Goal: Information Seeking & Learning: Compare options

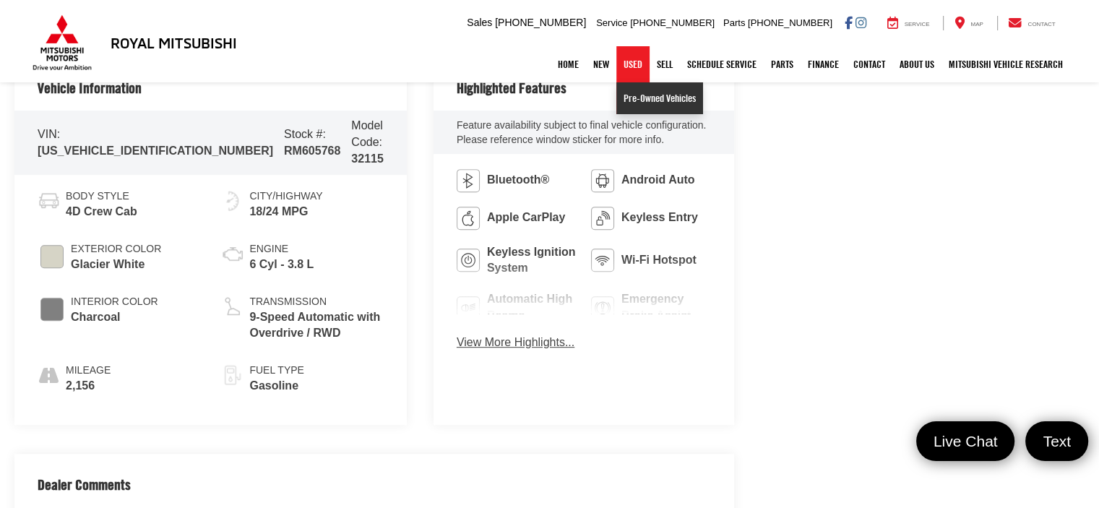
click at [629, 98] on link "Pre-Owned Vehicles" at bounding box center [659, 98] width 87 height 32
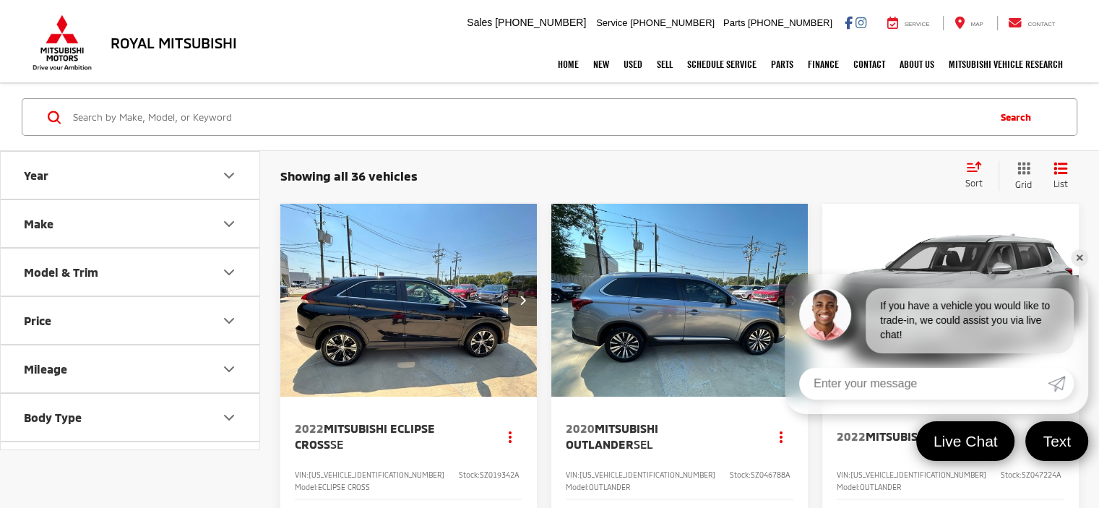
click at [981, 176] on div "Sort" at bounding box center [978, 175] width 40 height 29
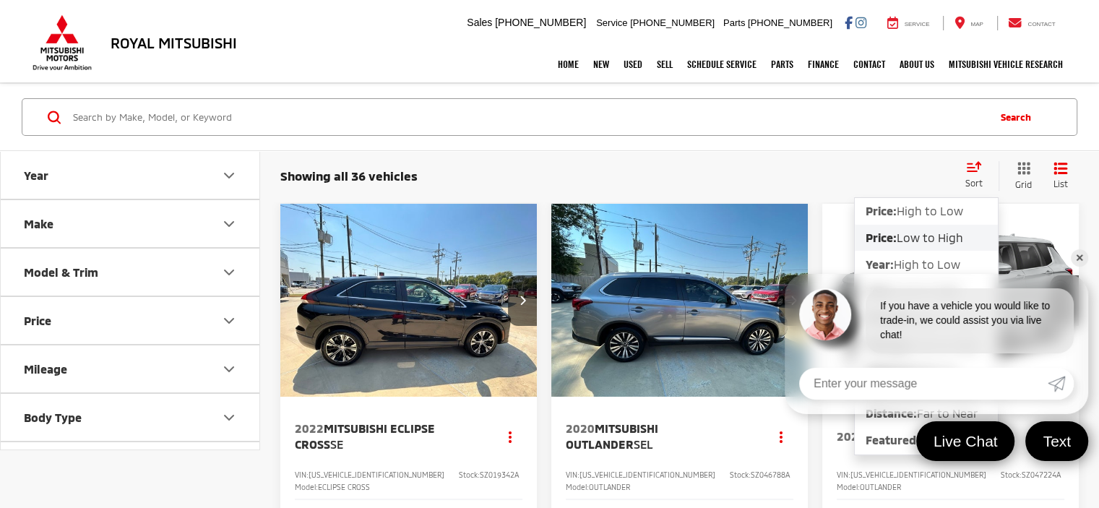
click at [934, 233] on span "Low to High" at bounding box center [930, 237] width 66 height 14
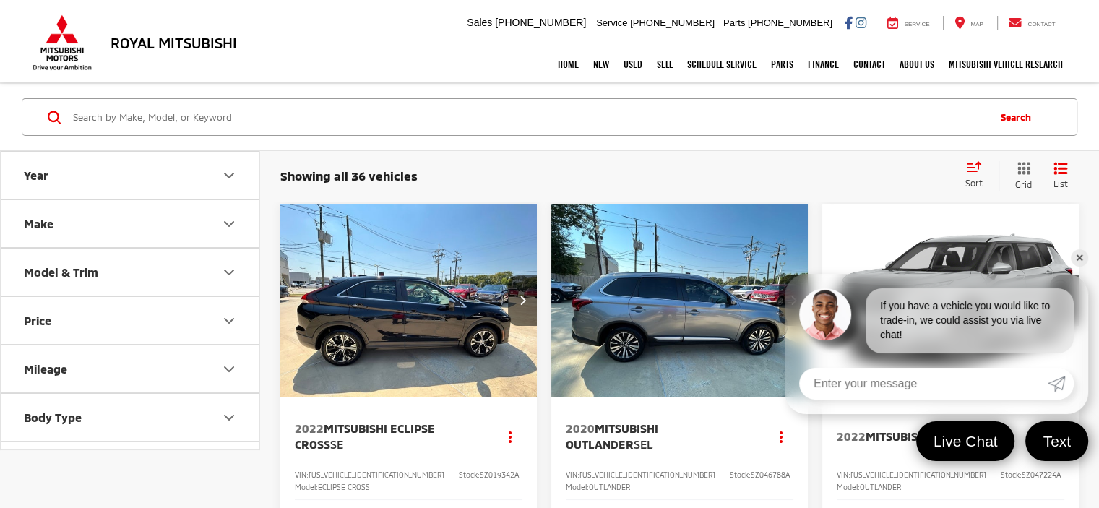
click at [1081, 259] on link "✕" at bounding box center [1079, 257] width 17 height 17
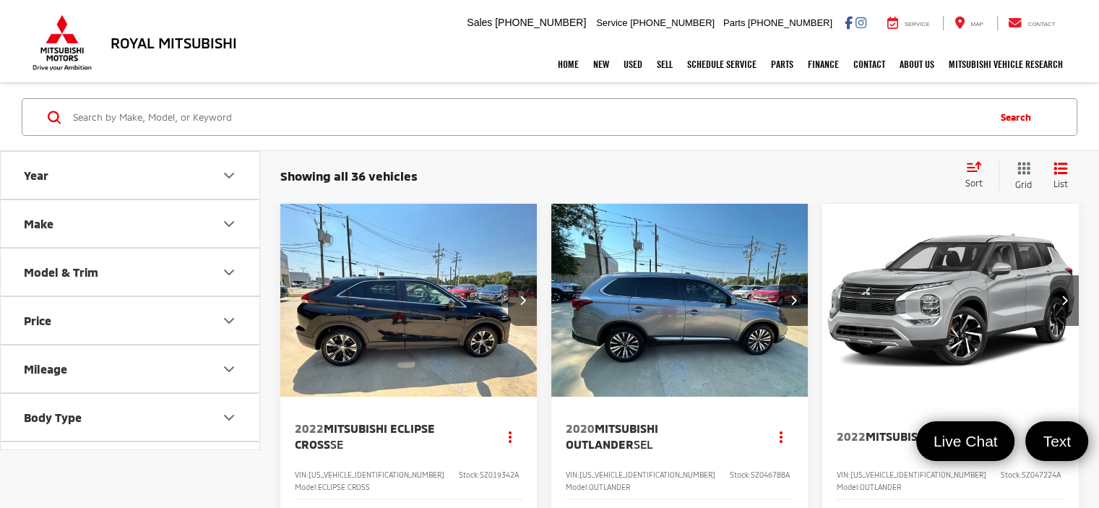
click at [858, 153] on div "Showing all 36 vehicles Clear All + 0 test Sort Price: High to Low Price: Low t…" at bounding box center [679, 176] width 839 height 53
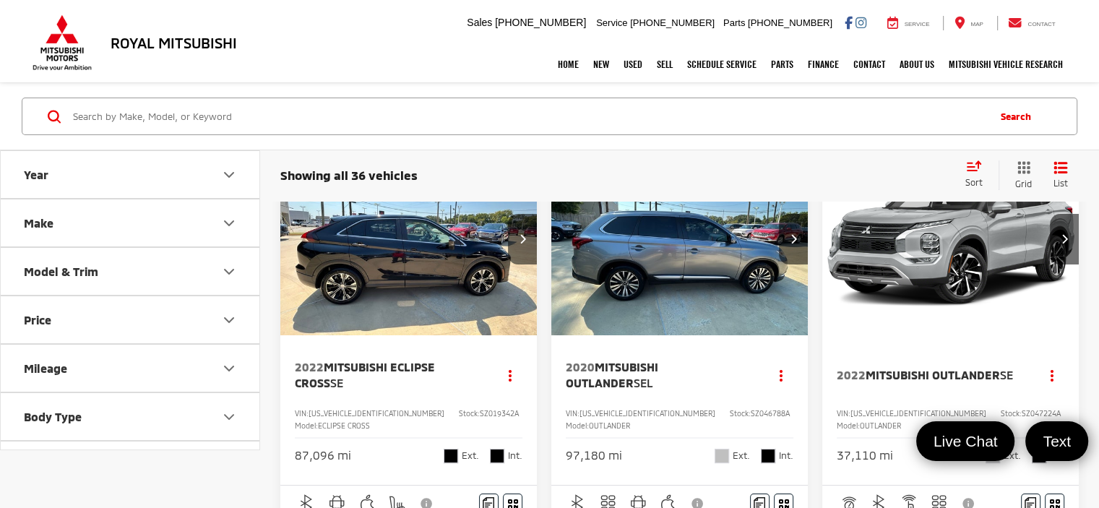
scroll to position [289, 0]
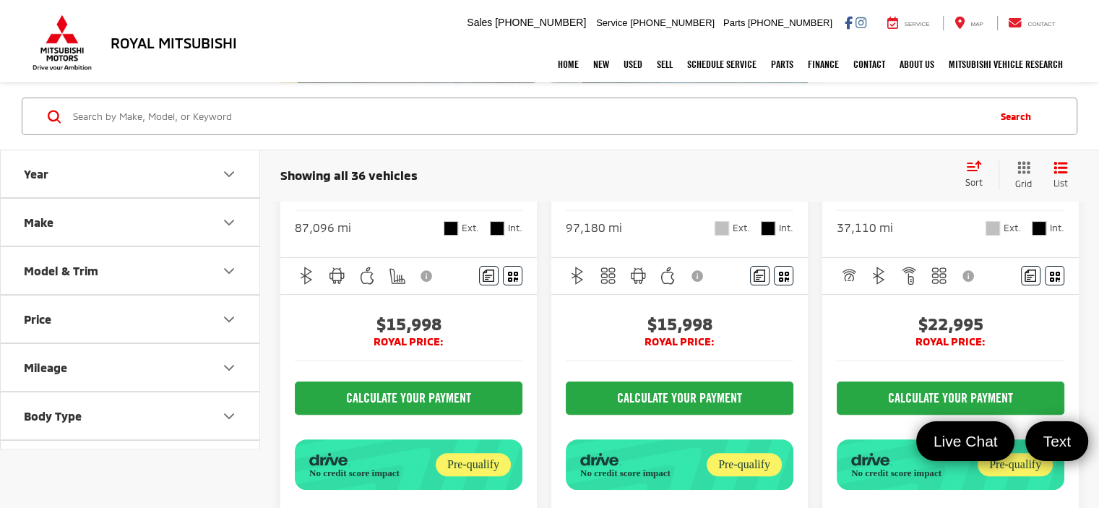
click at [557, 154] on div "Showing all 36 vehicles Clear All + 0 test Sort Price: High to Low Price: Low t…" at bounding box center [679, 175] width 839 height 53
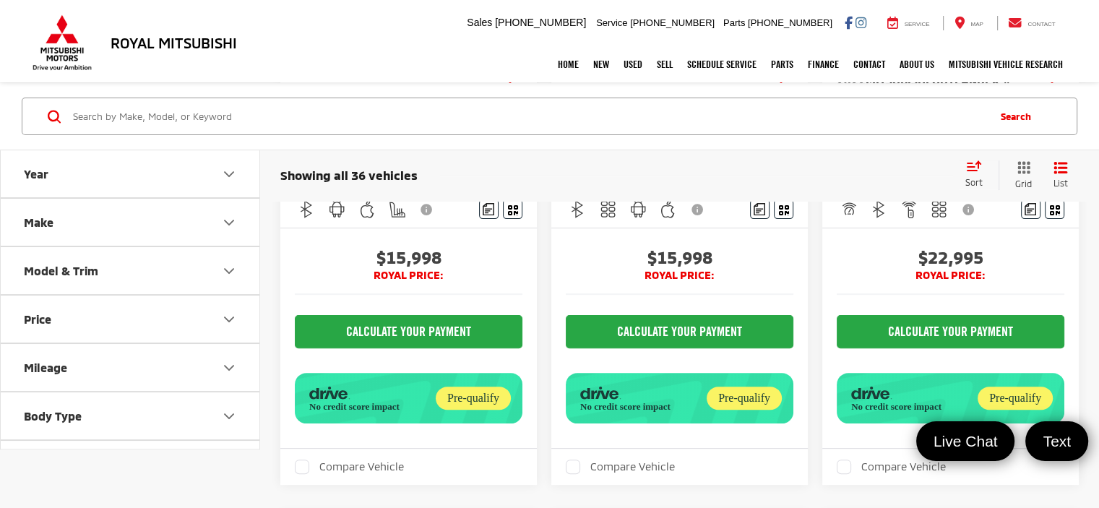
scroll to position [433, 0]
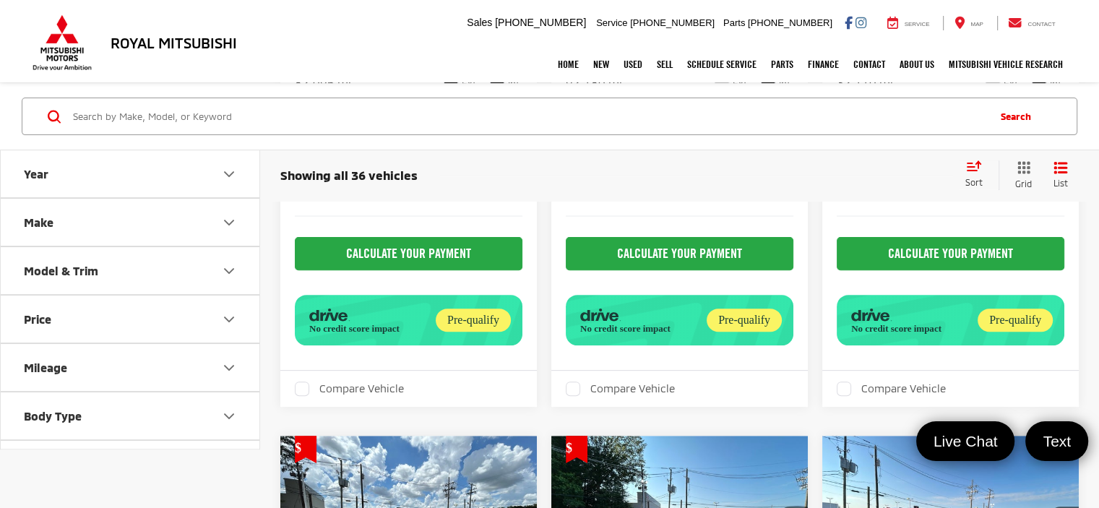
click at [551, 178] on div "Showing all 36 vehicles Clear All + 0" at bounding box center [616, 175] width 673 height 14
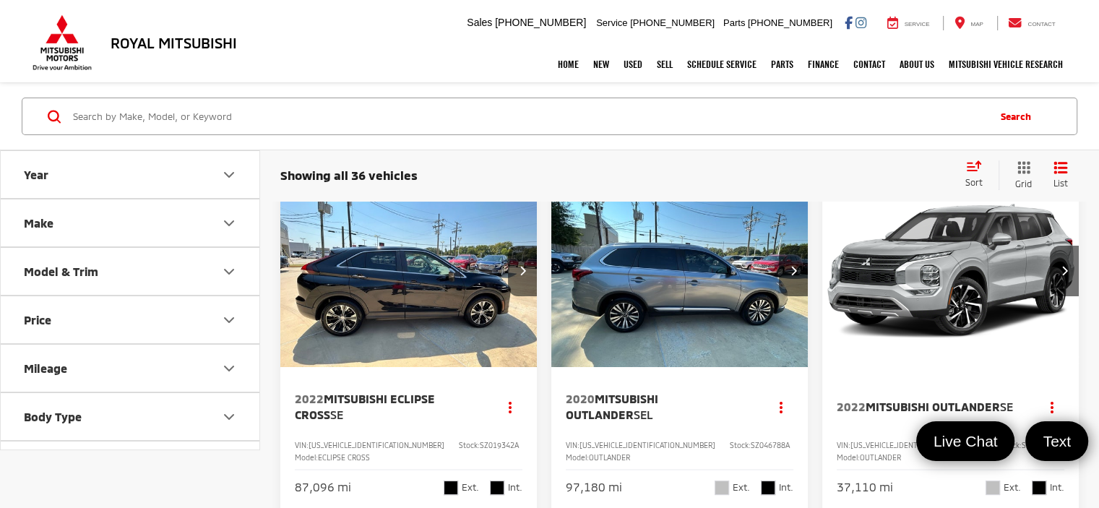
scroll to position [29, 0]
